Goal: Information Seeking & Learning: Learn about a topic

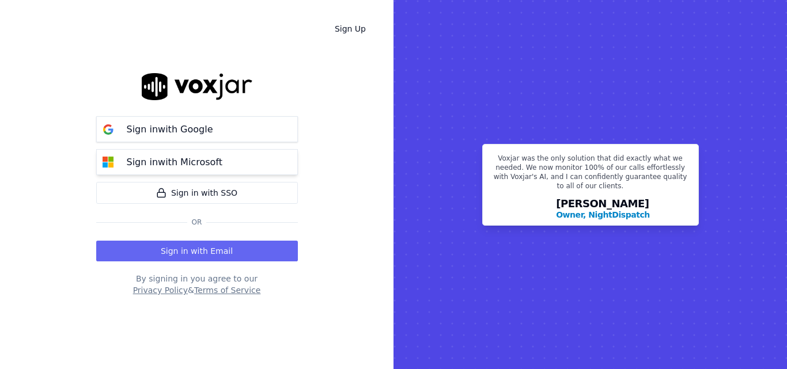
click at [230, 172] on button "Sign in with Microsoft" at bounding box center [197, 162] width 202 height 26
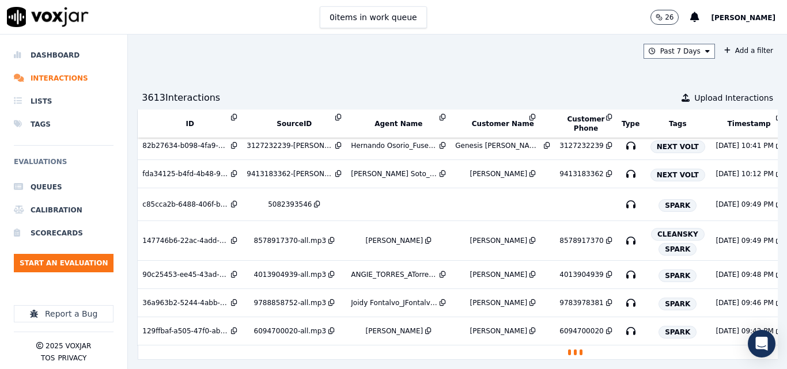
scroll to position [2103, 230]
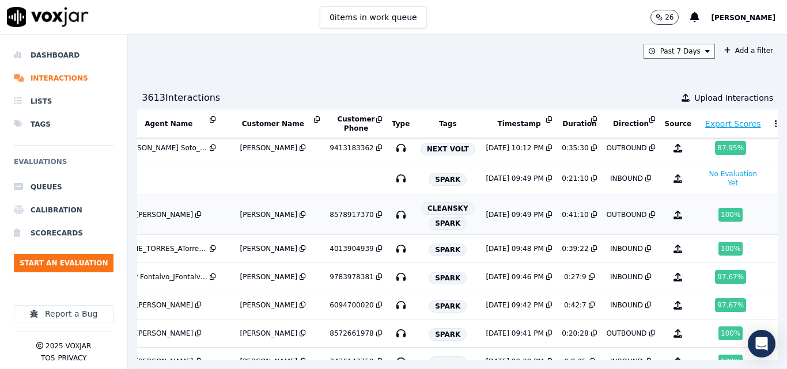
click at [611, 230] on td "OUTBOUND" at bounding box center [631, 215] width 58 height 40
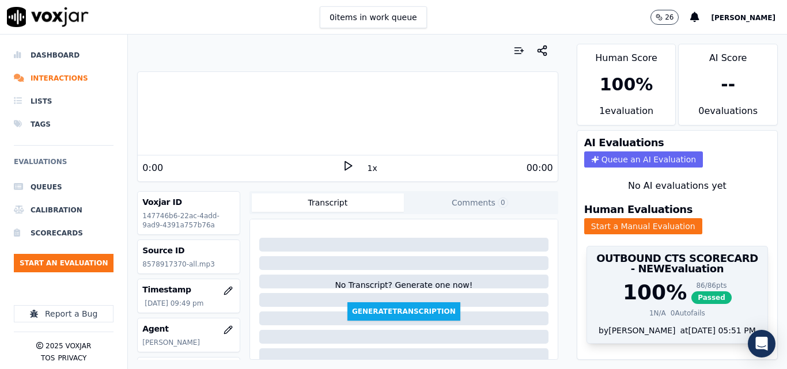
click at [621, 273] on h3 "OUTBOUND CTS SCORECARD - NEW Evaluation" at bounding box center [677, 263] width 166 height 21
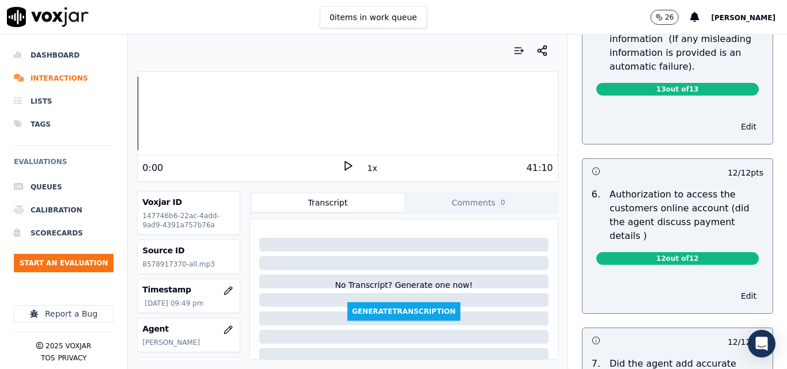
scroll to position [693, 0]
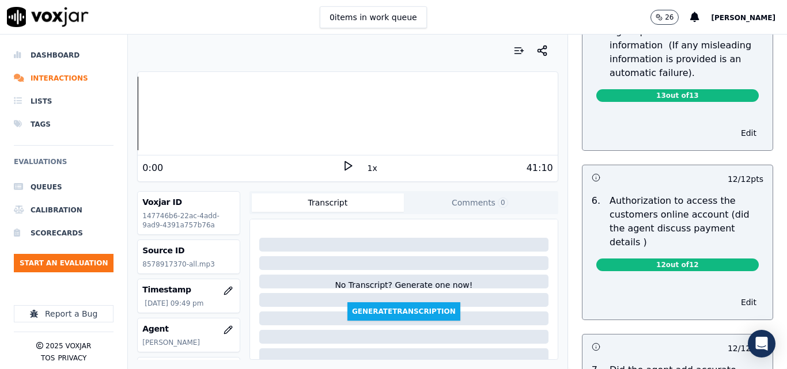
drag, startPoint x: 598, startPoint y: 202, endPoint x: 690, endPoint y: 216, distance: 93.3
click at [690, 216] on p "Authorization to access the customers online account (did the agent discuss pay…" at bounding box center [686, 221] width 154 height 55
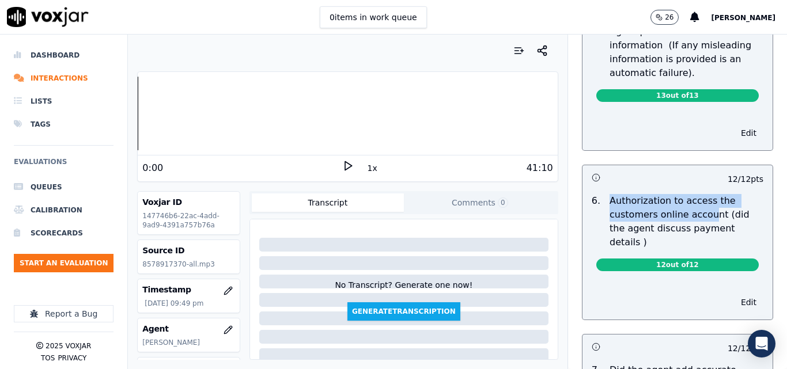
click at [624, 204] on p "Authorization to access the customers online account (did the agent discuss pay…" at bounding box center [686, 221] width 154 height 55
drag, startPoint x: 596, startPoint y: 199, endPoint x: 699, endPoint y: 212, distance: 103.9
click at [699, 212] on p "Authorization to access the customers online account (did the agent discuss pay…" at bounding box center [686, 221] width 154 height 55
copy p "Authorization to access the customers online account"
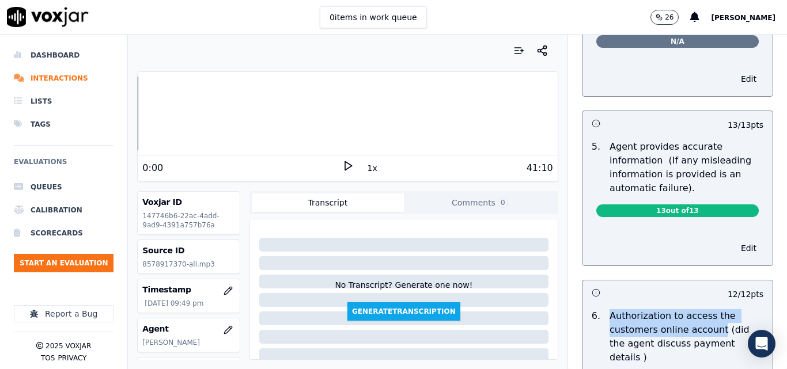
click at [632, 174] on p "Agent provides accurate information (If any misleading information is provided …" at bounding box center [686, 167] width 154 height 55
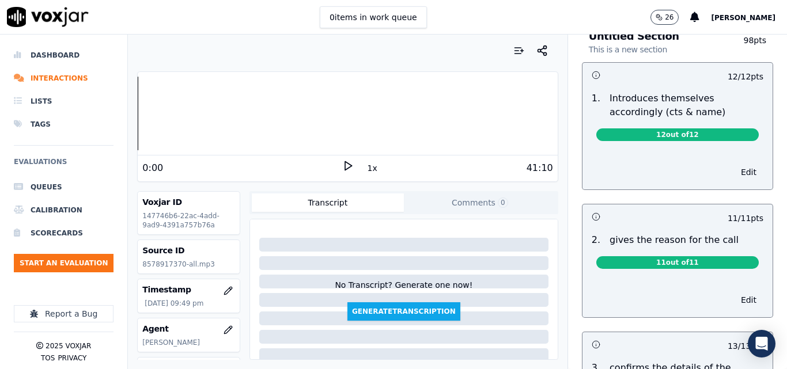
scroll to position [290, 0]
